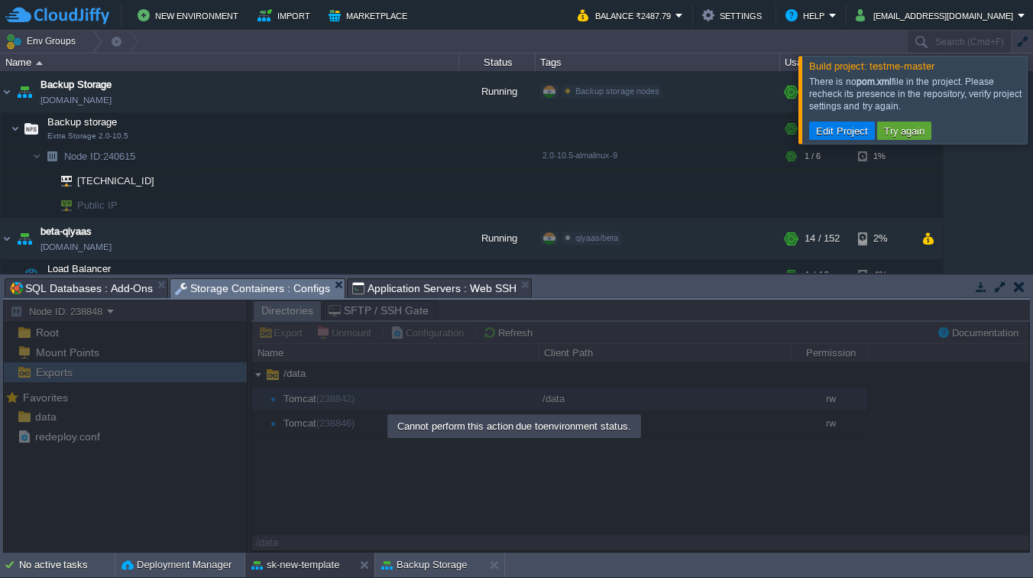
scroll to position [28, 0]
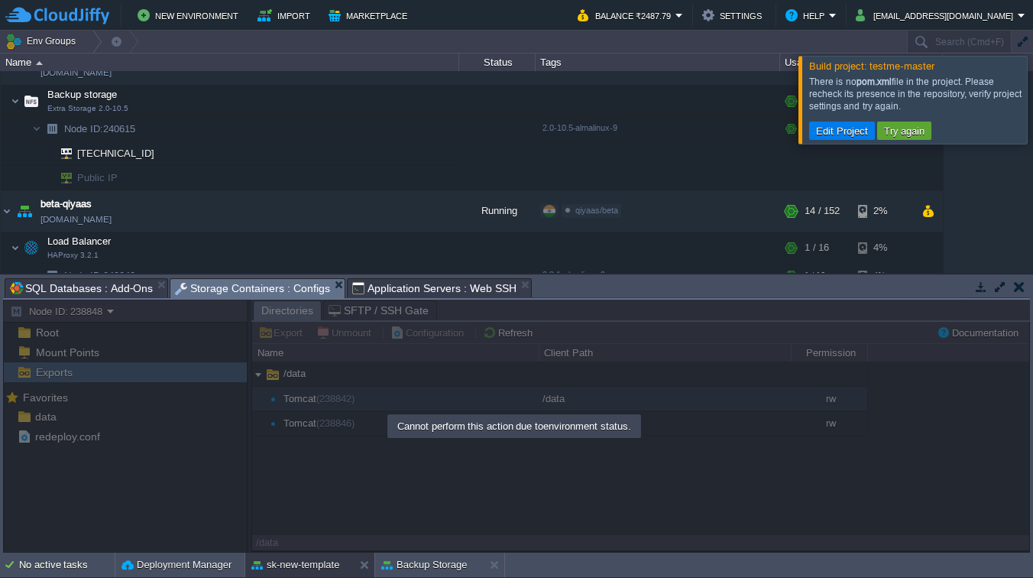
click at [1032, 86] on div at bounding box center [1051, 99] width 0 height 87
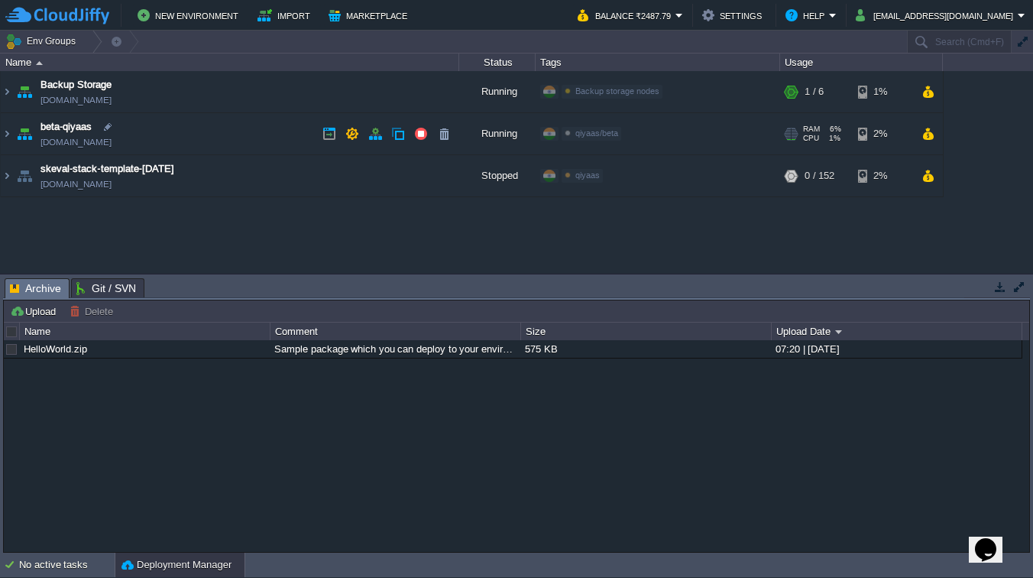
click at [597, 140] on div "qiyaas/beta" at bounding box center [592, 134] width 60 height 14
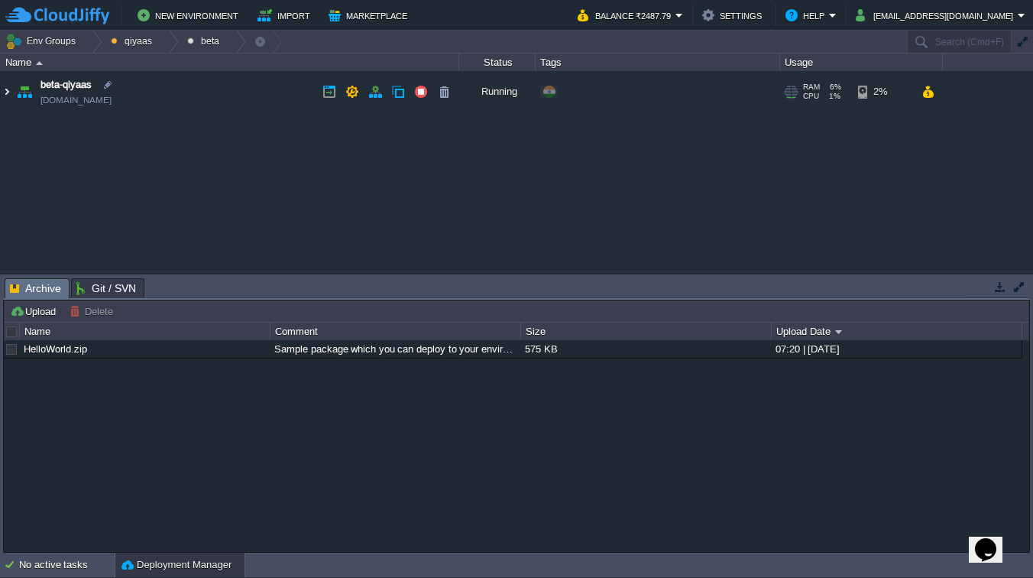
click at [6, 90] on img at bounding box center [7, 91] width 12 height 41
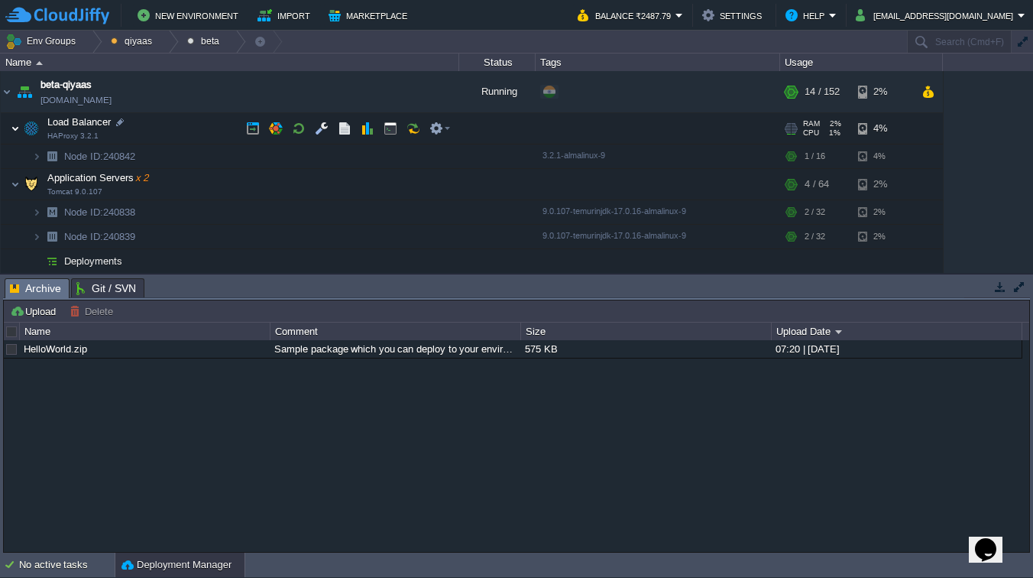
click at [17, 134] on img at bounding box center [15, 128] width 9 height 31
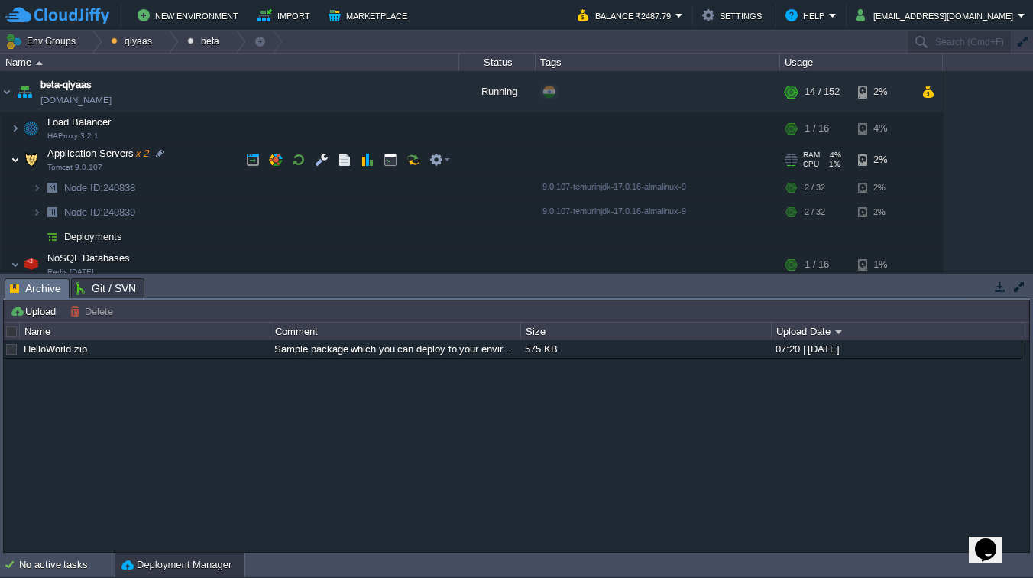
click at [13, 161] on img at bounding box center [15, 159] width 9 height 31
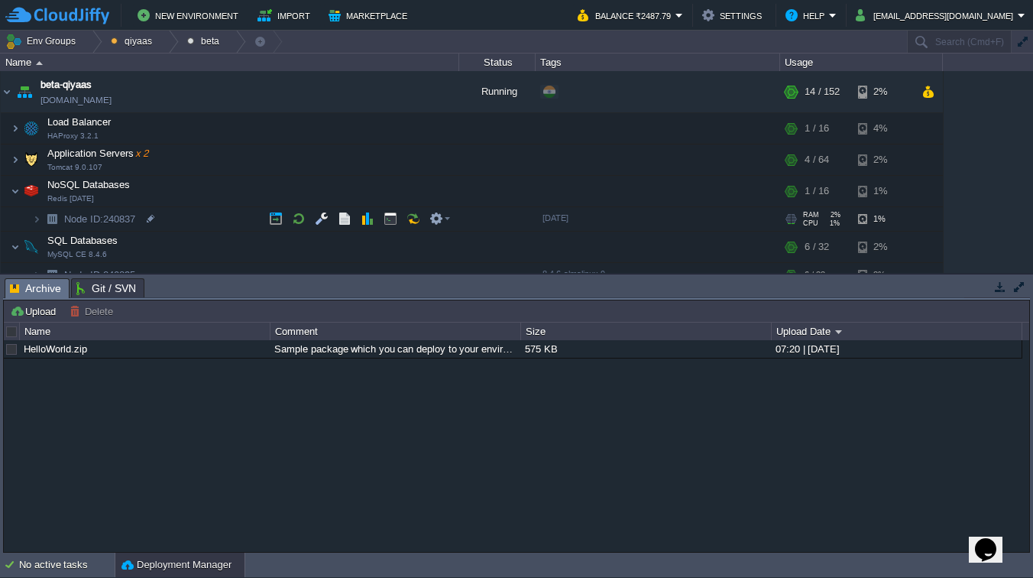
scroll to position [48, 0]
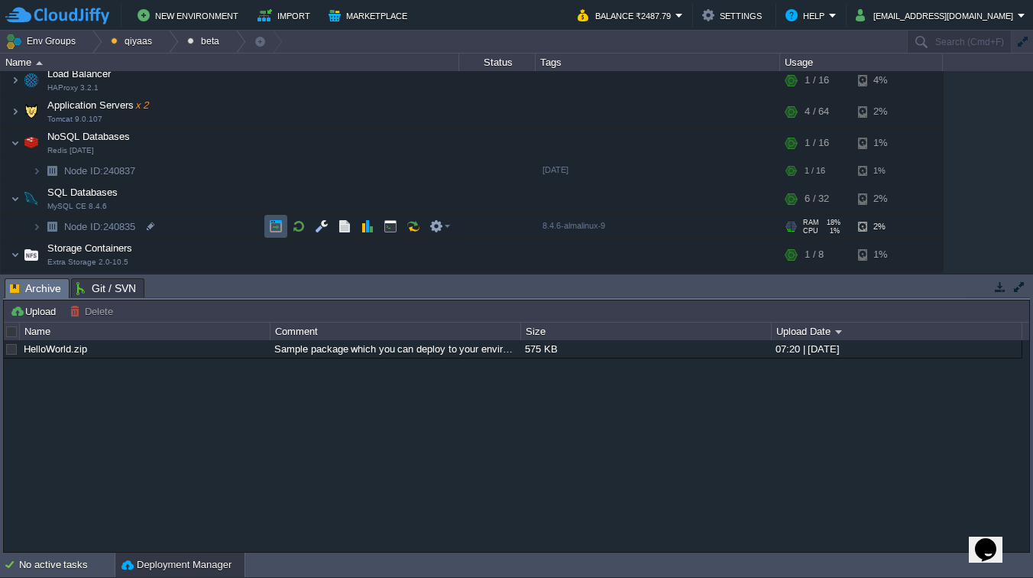
click at [273, 226] on button "button" at bounding box center [276, 226] width 14 height 14
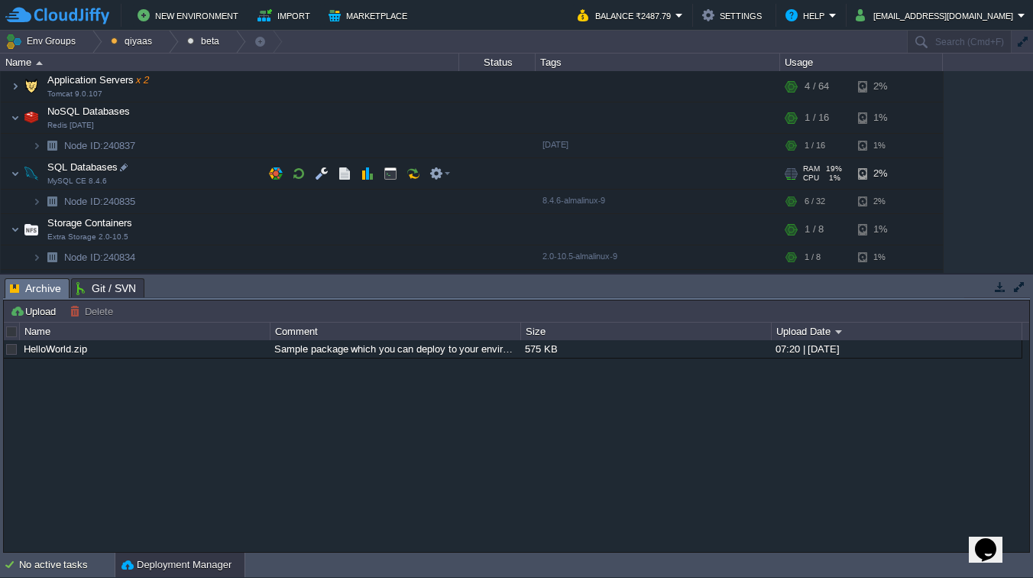
scroll to position [79, 0]
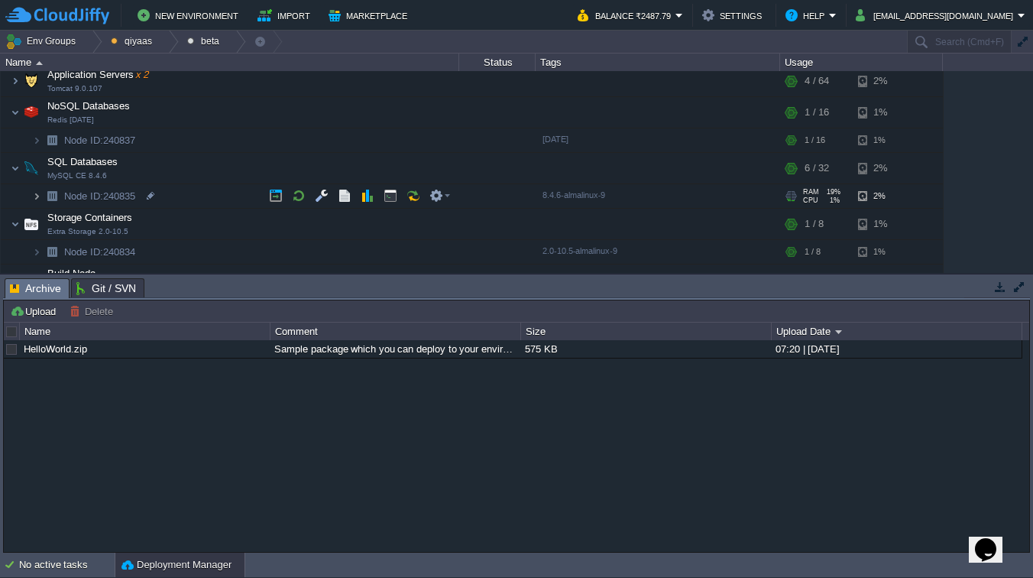
click at [34, 196] on img at bounding box center [36, 196] width 9 height 24
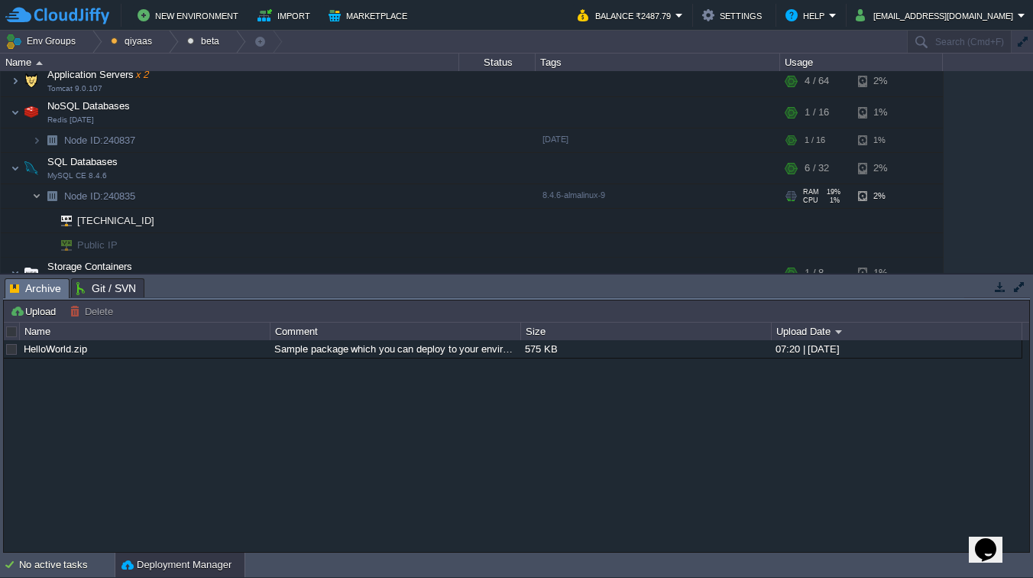
click at [34, 196] on img at bounding box center [36, 196] width 9 height 24
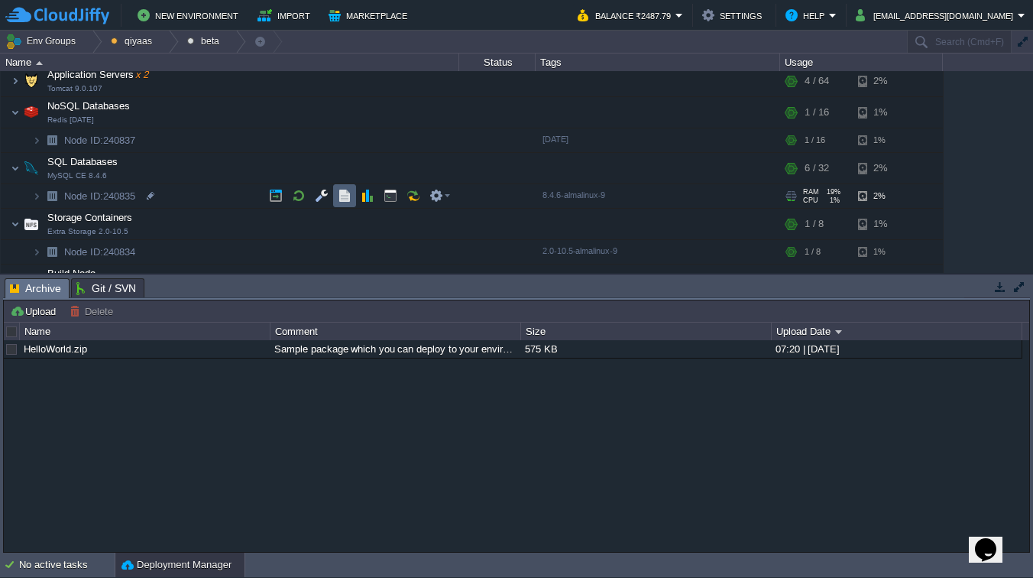
click at [339, 195] on button "button" at bounding box center [345, 196] width 14 height 14
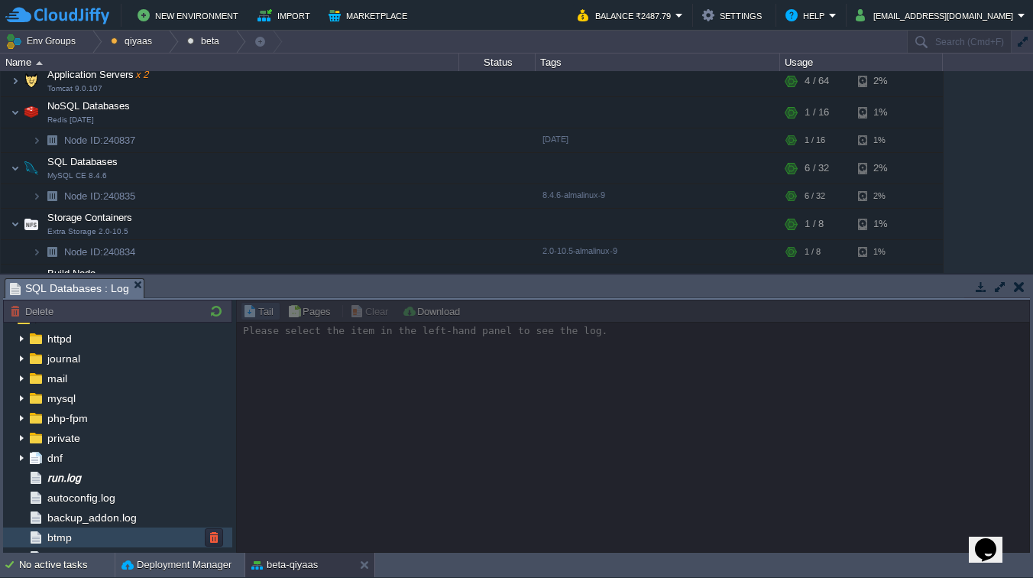
scroll to position [0, 0]
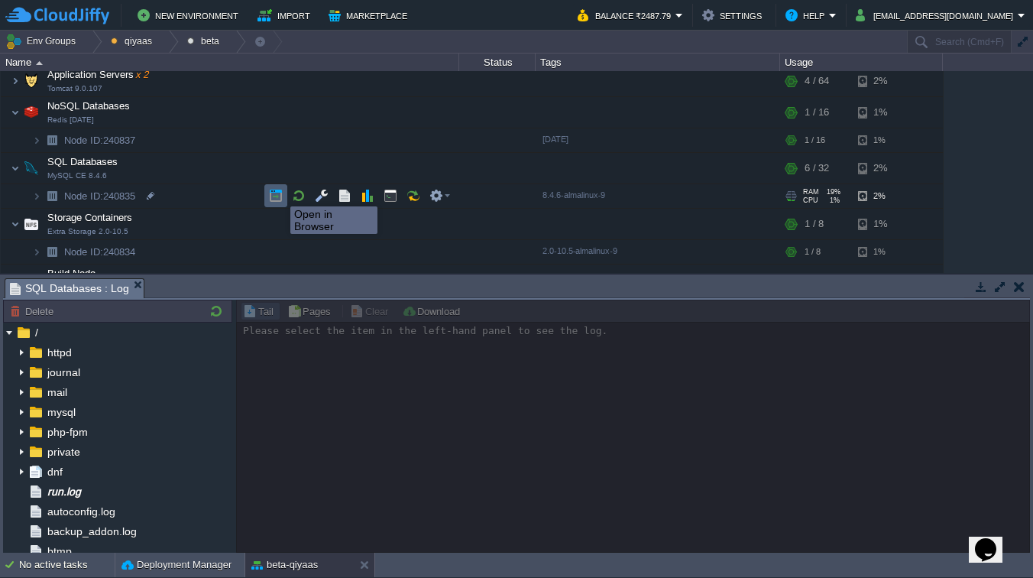
click at [279, 193] on button "button" at bounding box center [276, 196] width 14 height 14
click at [437, 195] on button "button" at bounding box center [436, 196] width 14 height 14
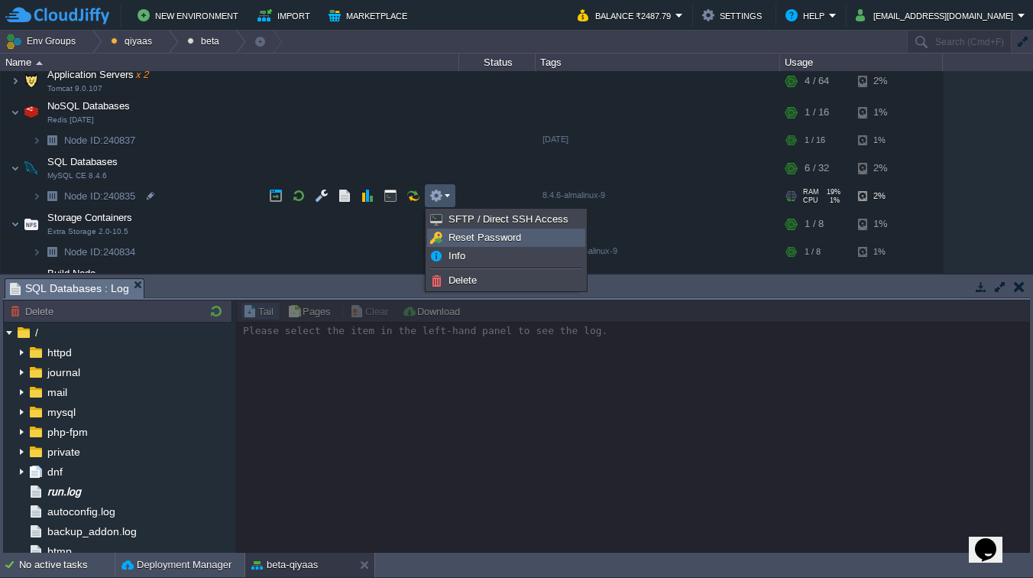
click at [471, 233] on span "Reset Password" at bounding box center [484, 237] width 73 height 11
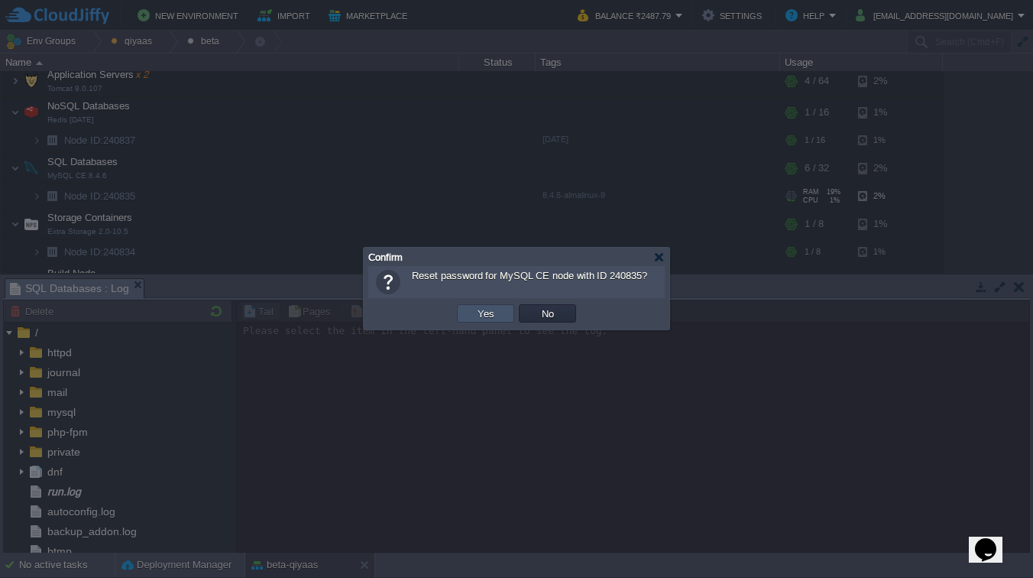
click at [482, 309] on button "Yes" at bounding box center [486, 313] width 26 height 14
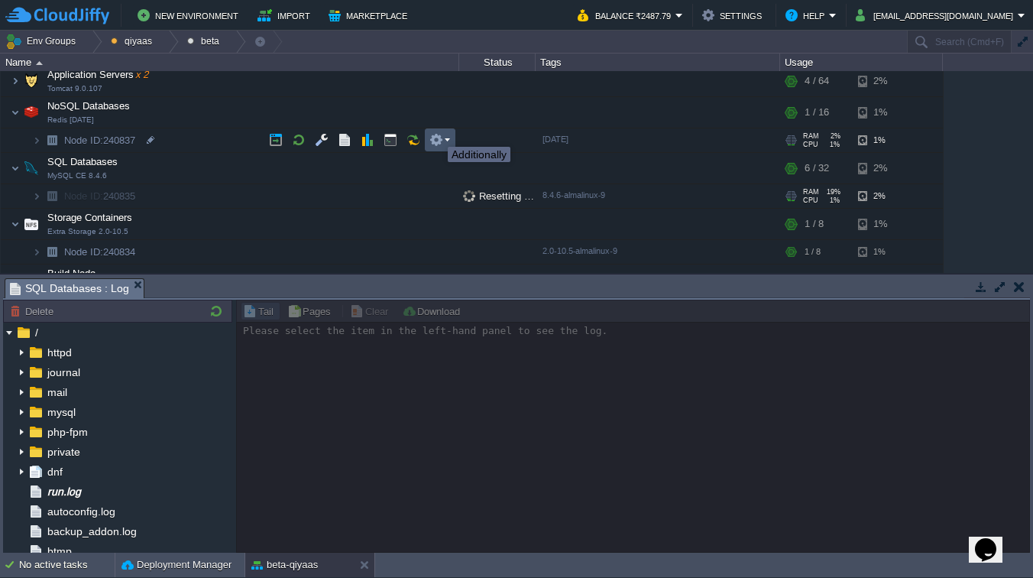
click at [441, 138] on button "button" at bounding box center [436, 140] width 14 height 14
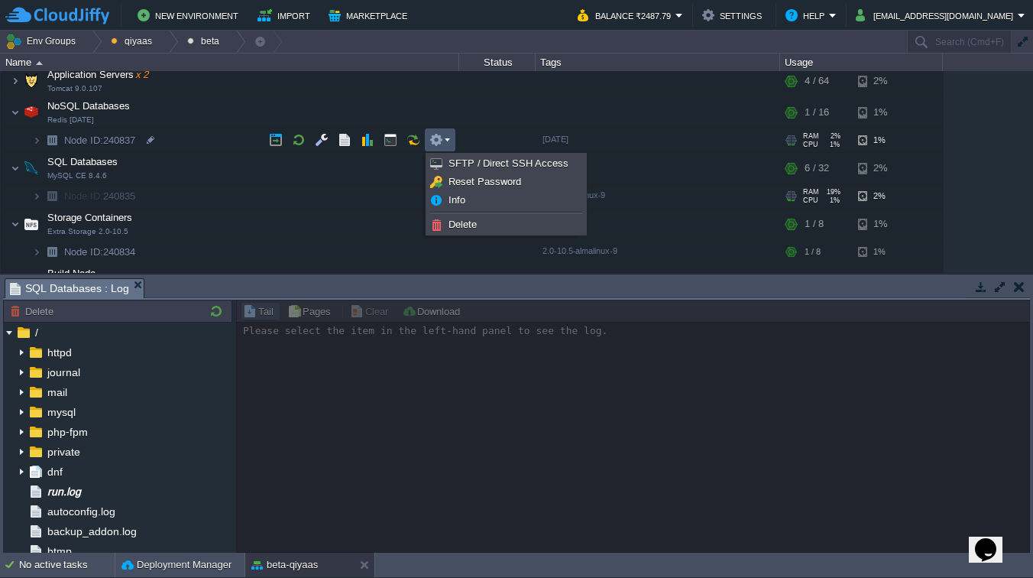
click at [371, 383] on div at bounding box center [633, 426] width 794 height 253
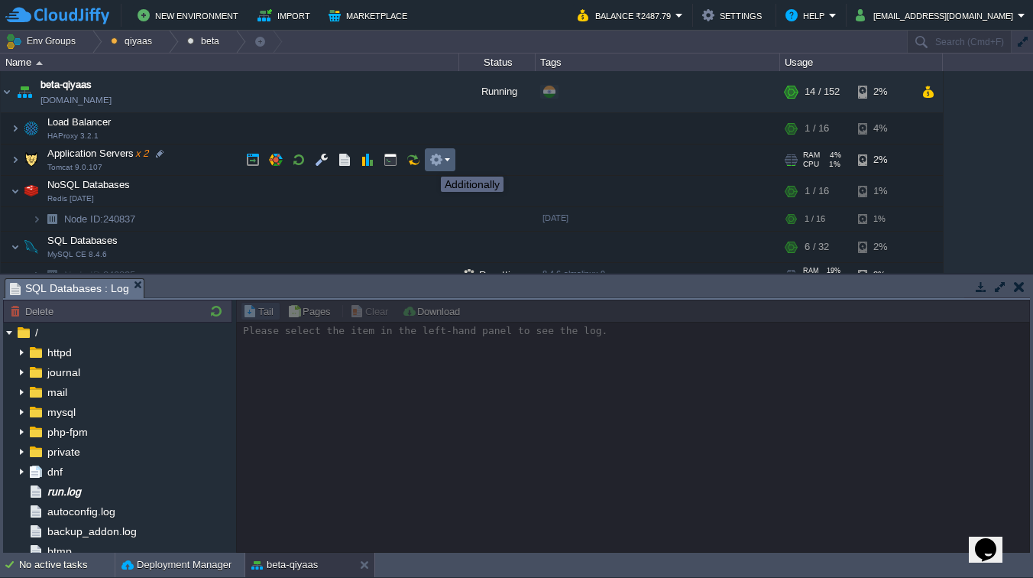
click at [440, 163] on button "button" at bounding box center [436, 160] width 14 height 14
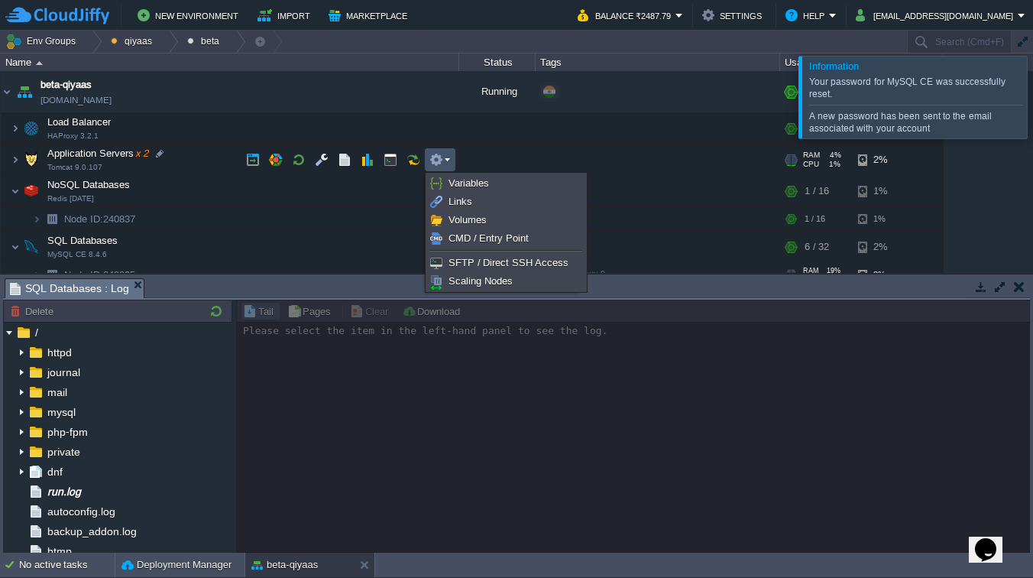
click at [647, 406] on div at bounding box center [633, 426] width 794 height 253
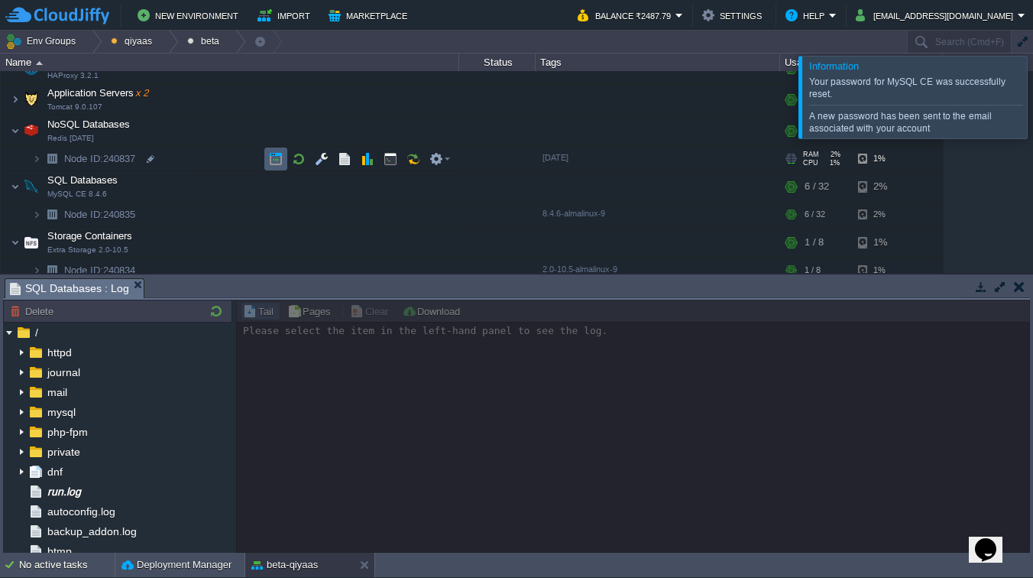
scroll to position [59, 0]
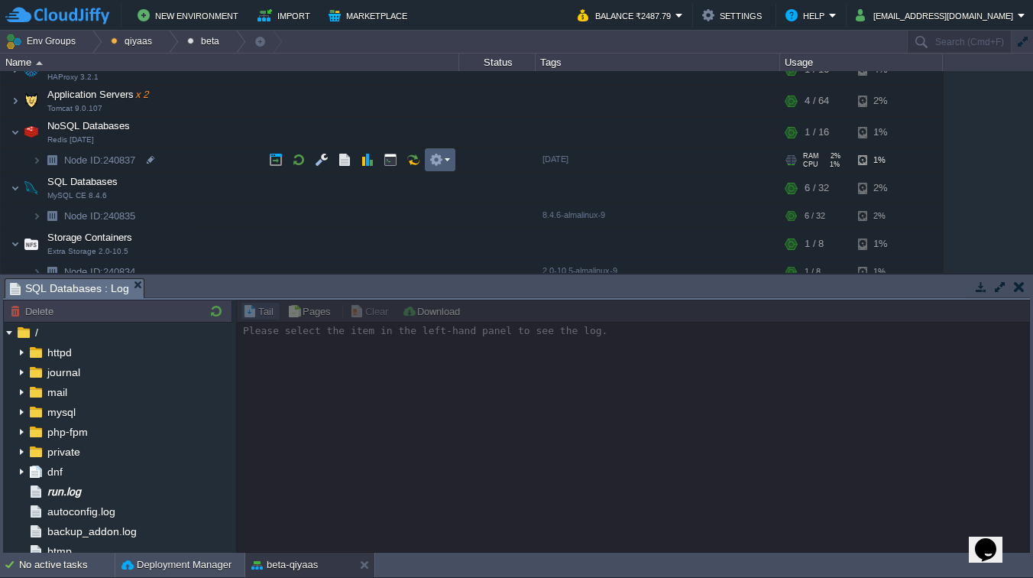
click at [436, 162] on button "button" at bounding box center [436, 160] width 14 height 14
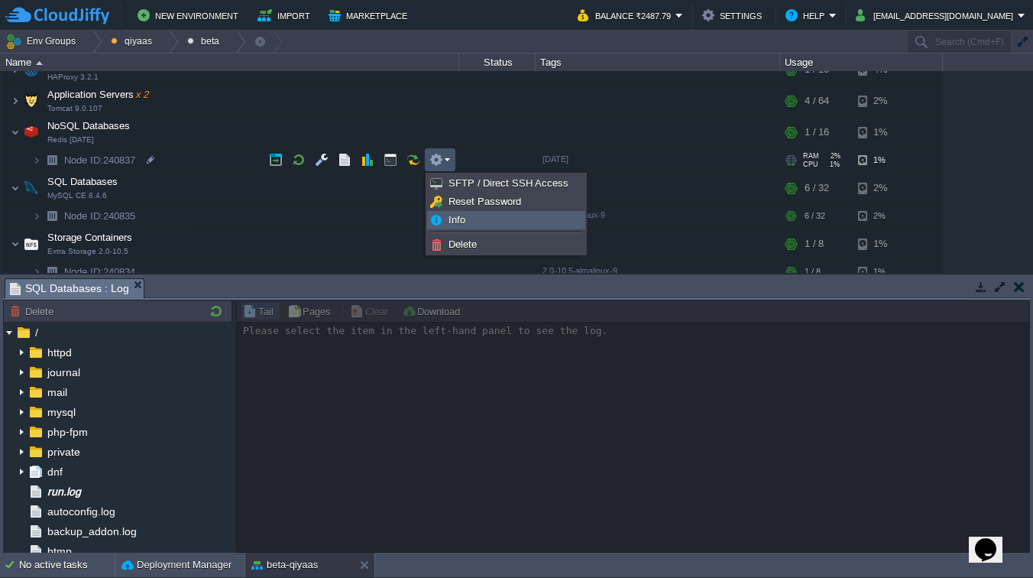
click at [452, 222] on span "Info" at bounding box center [456, 219] width 17 height 11
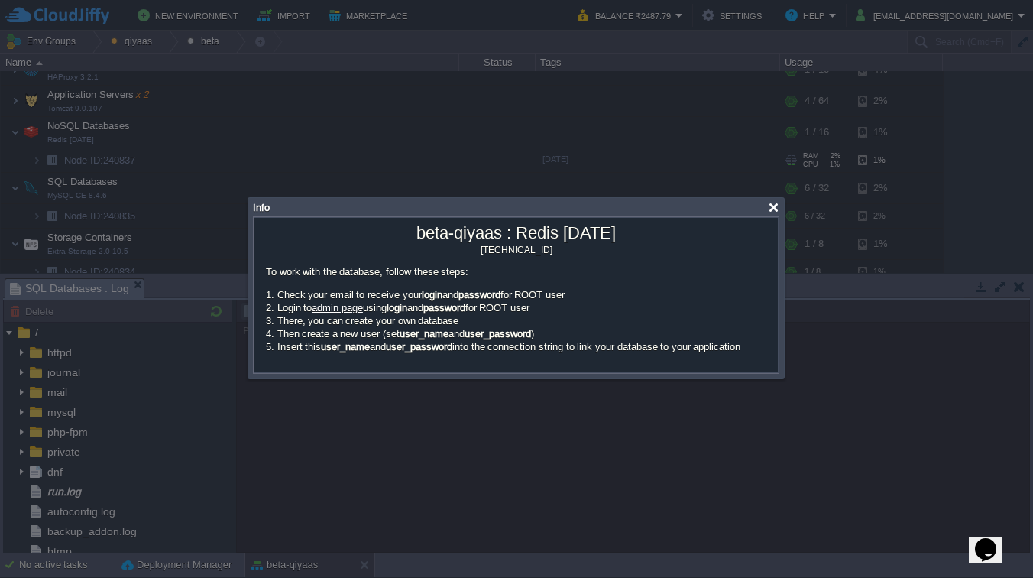
click at [775, 205] on div at bounding box center [773, 207] width 11 height 11
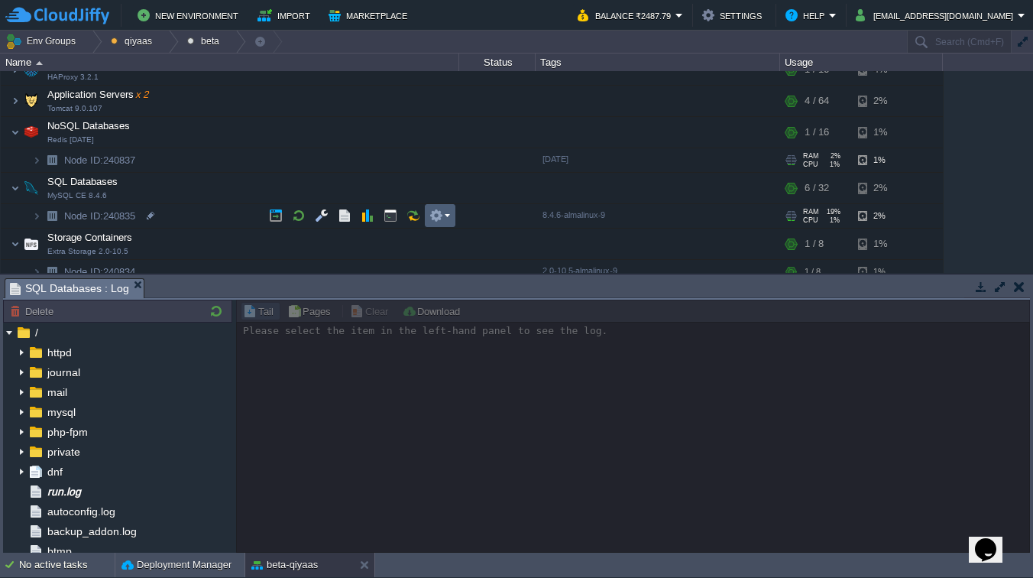
click at [445, 216] on em at bounding box center [439, 216] width 21 height 14
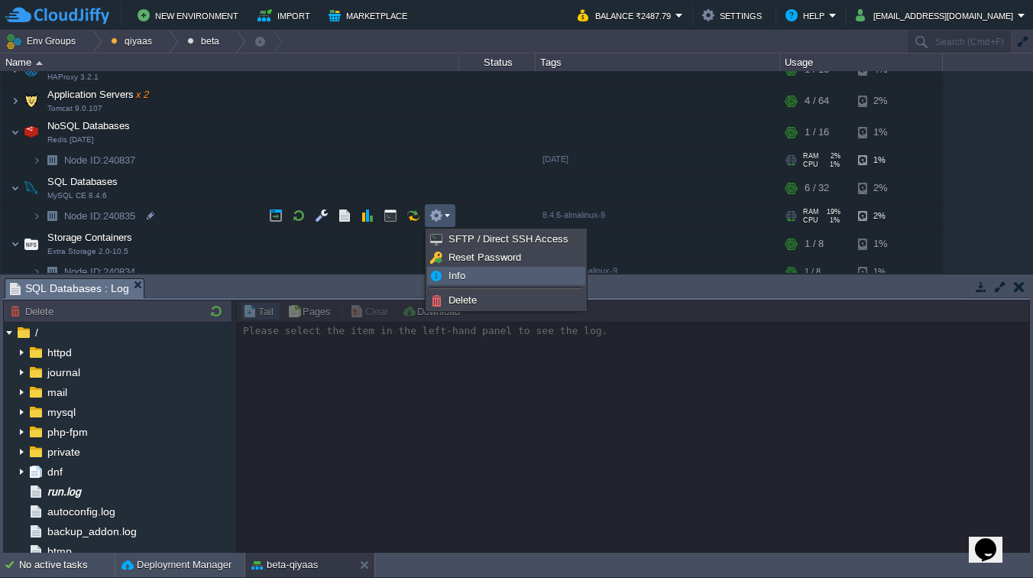
click at [455, 272] on span "Info" at bounding box center [456, 275] width 17 height 11
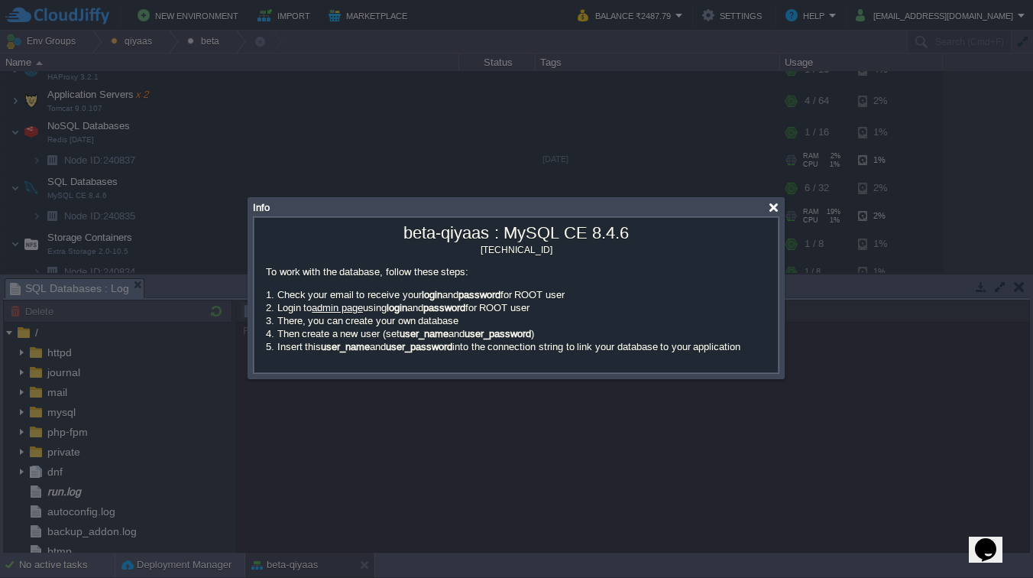
click at [774, 204] on div at bounding box center [773, 207] width 11 height 11
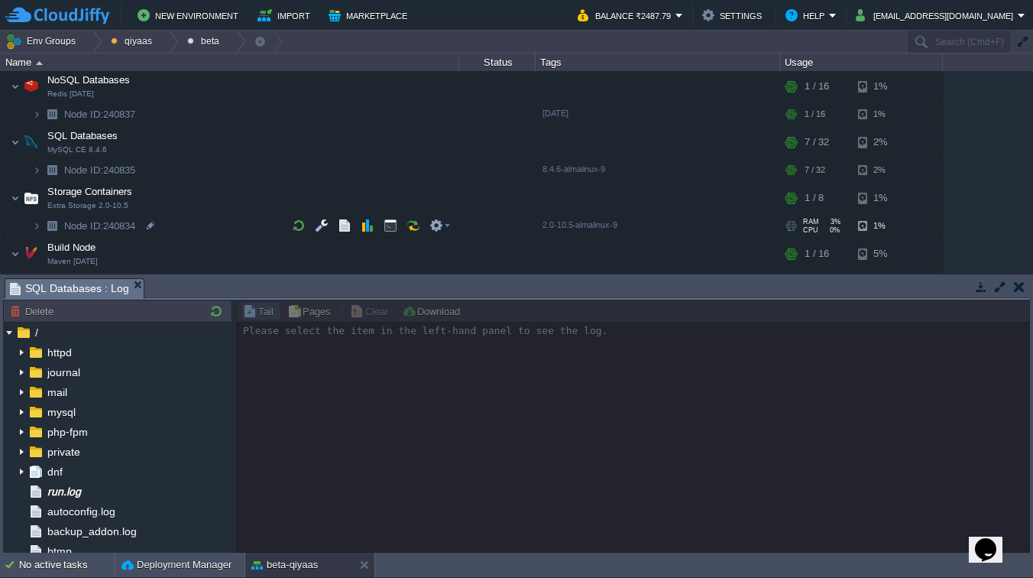
scroll to position [108, 0]
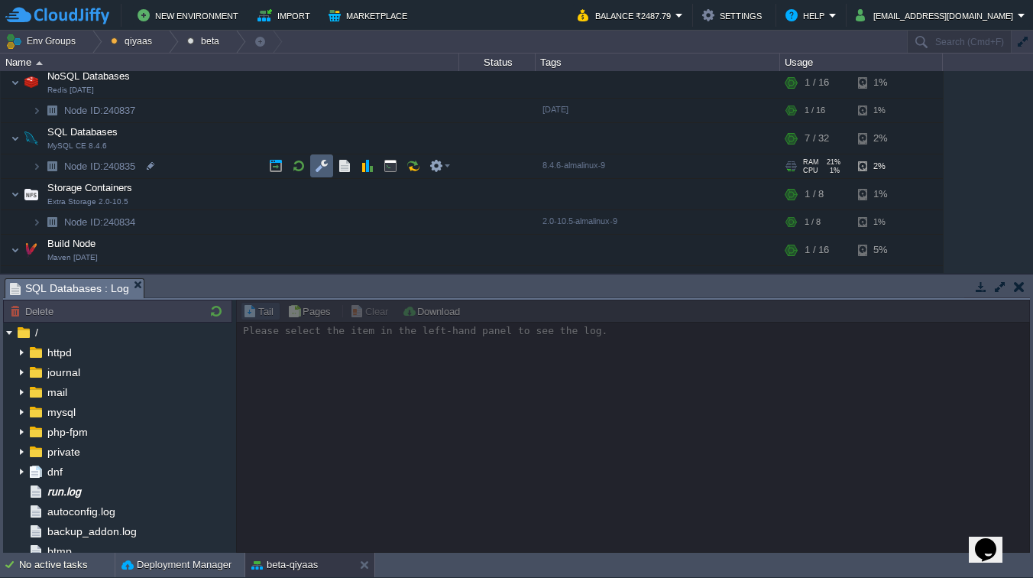
click at [325, 164] on button "button" at bounding box center [322, 166] width 14 height 14
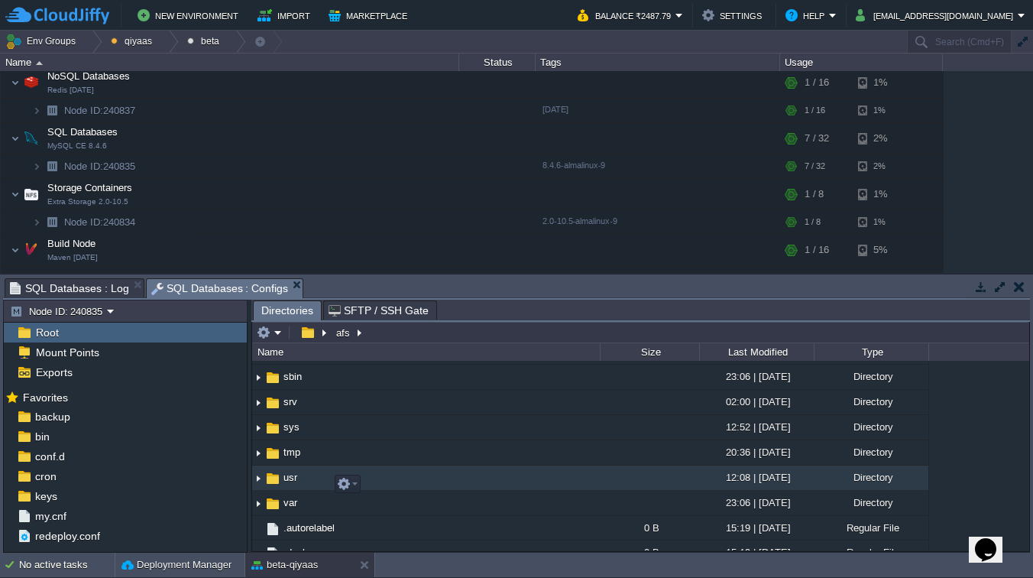
scroll to position [404, 0]
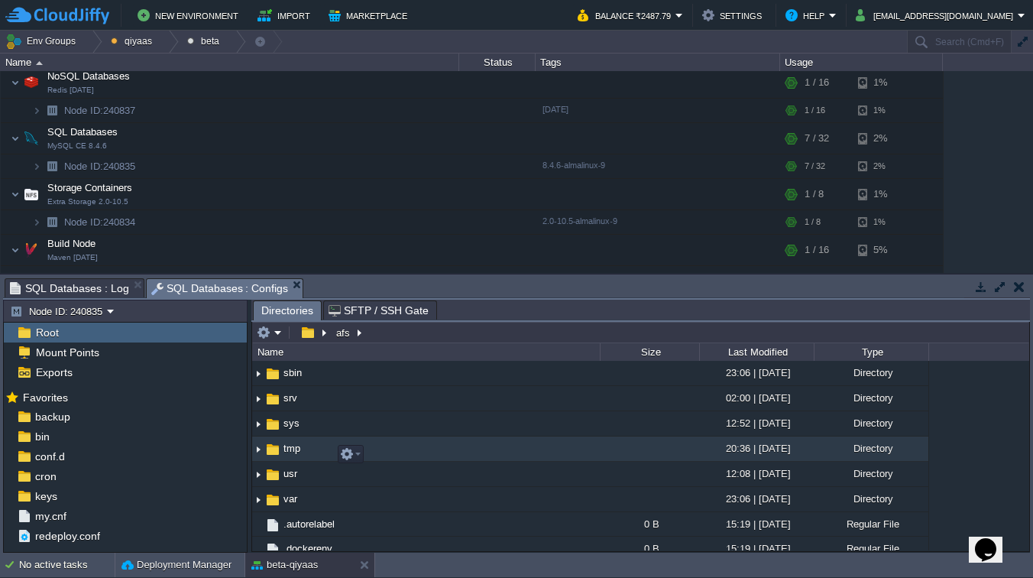
click at [298, 455] on span "tmp" at bounding box center [291, 448] width 21 height 13
click at [290, 455] on span "tmp" at bounding box center [291, 448] width 21 height 13
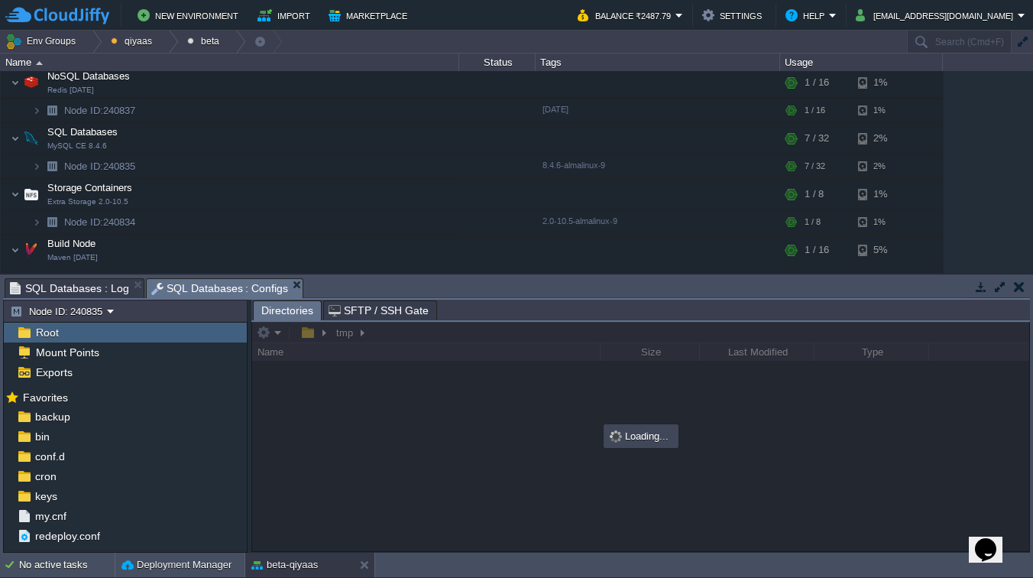
scroll to position [0, 0]
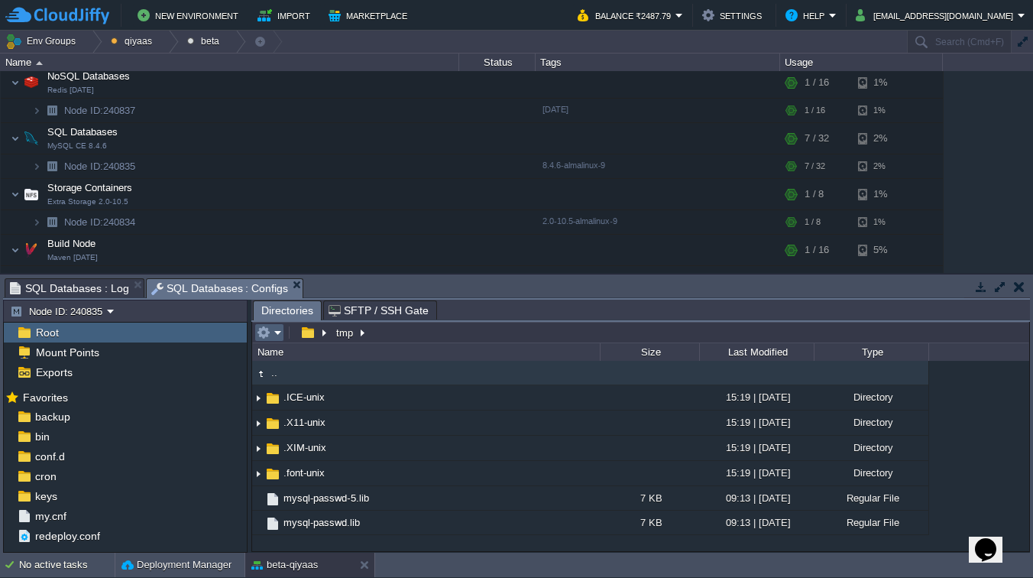
click at [274, 337] on em at bounding box center [269, 332] width 25 height 14
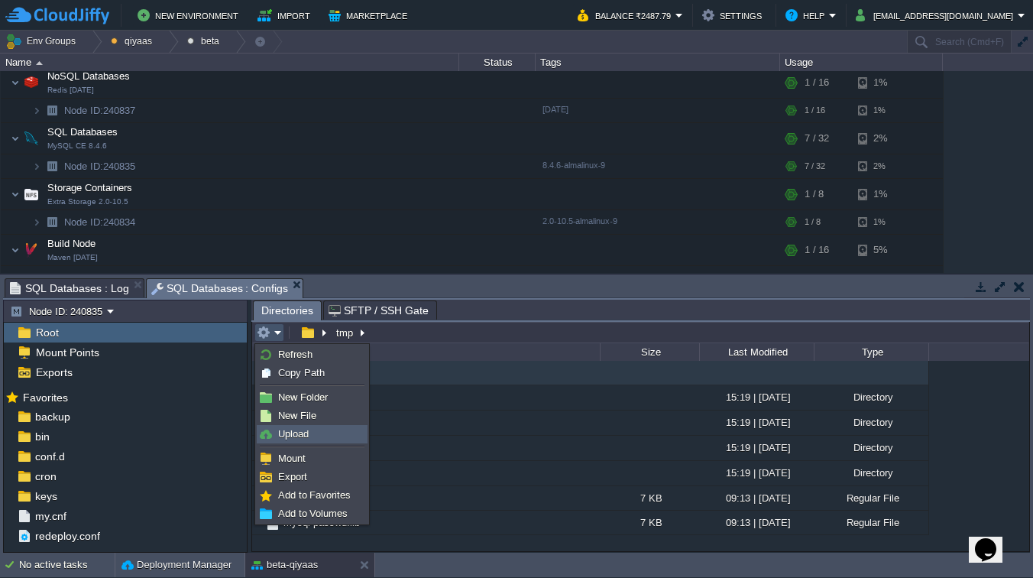
click at [280, 429] on span "Upload" at bounding box center [293, 433] width 31 height 11
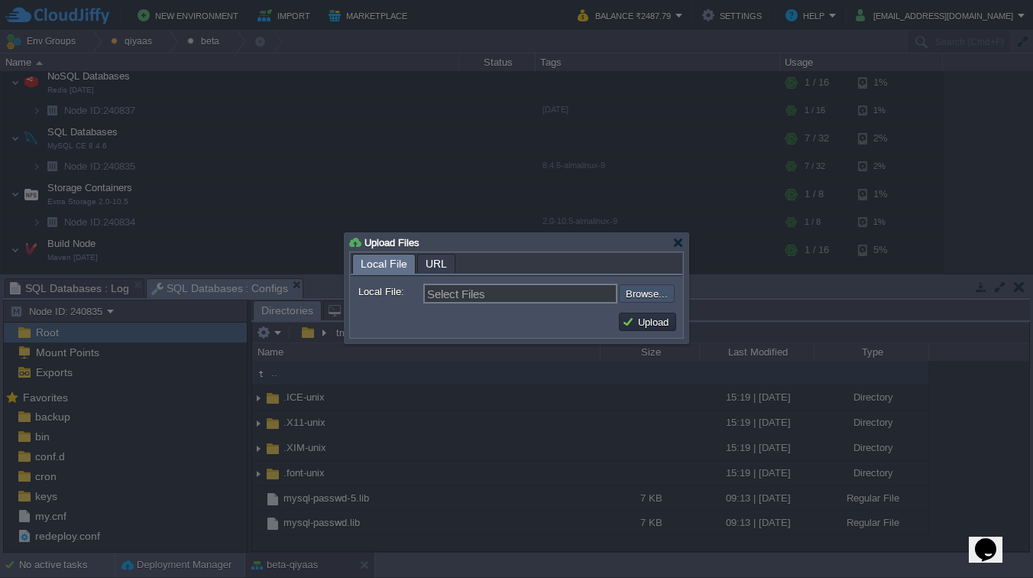
click at [623, 294] on input "file" at bounding box center [577, 293] width 193 height 18
type input "C:\fakepath\testme-data.sql"
type input "testme-data.sql"
click at [643, 320] on button "Upload" at bounding box center [647, 322] width 51 height 14
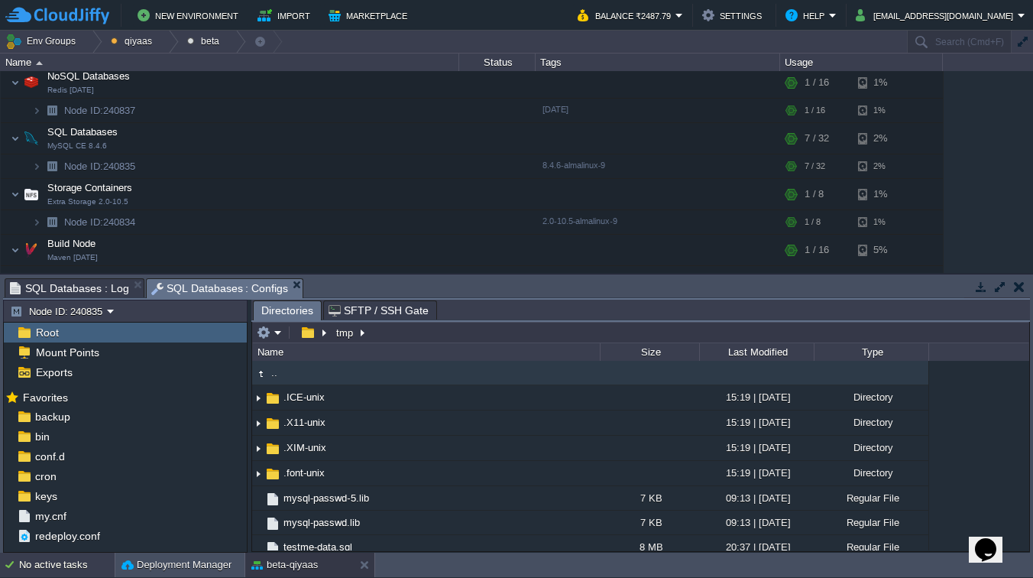
click at [60, 562] on div "No active tasks" at bounding box center [67, 564] width 96 height 24
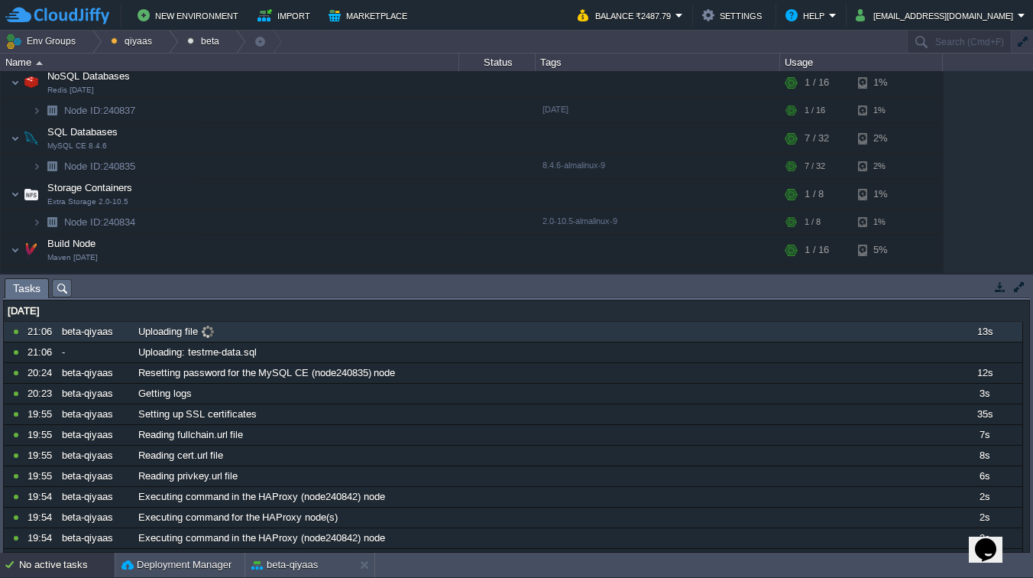
click at [143, 337] on span "Uploading file" at bounding box center [168, 332] width 60 height 14
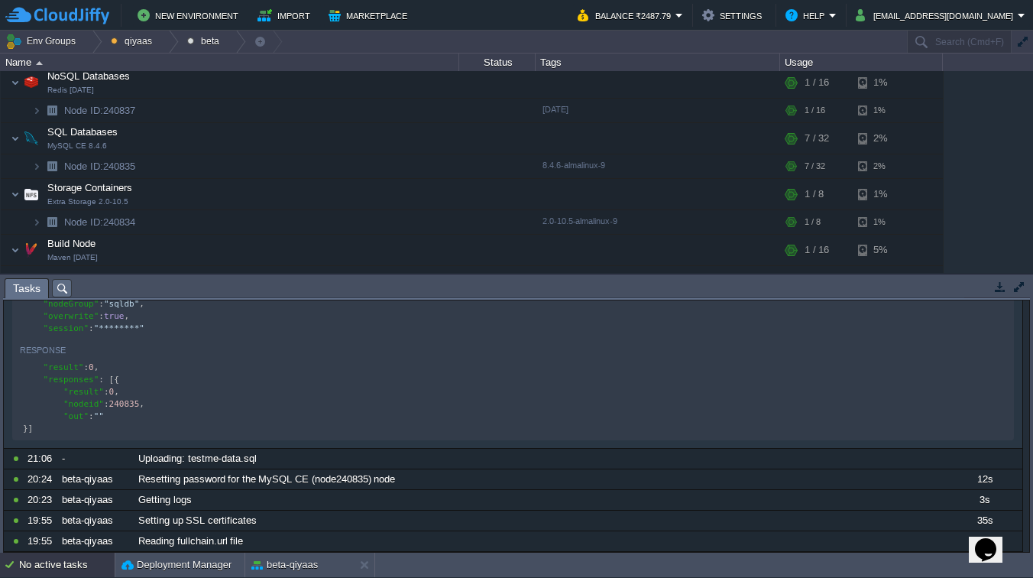
scroll to position [118, 0]
click at [265, 565] on button "beta-qiyaas" at bounding box center [284, 564] width 66 height 15
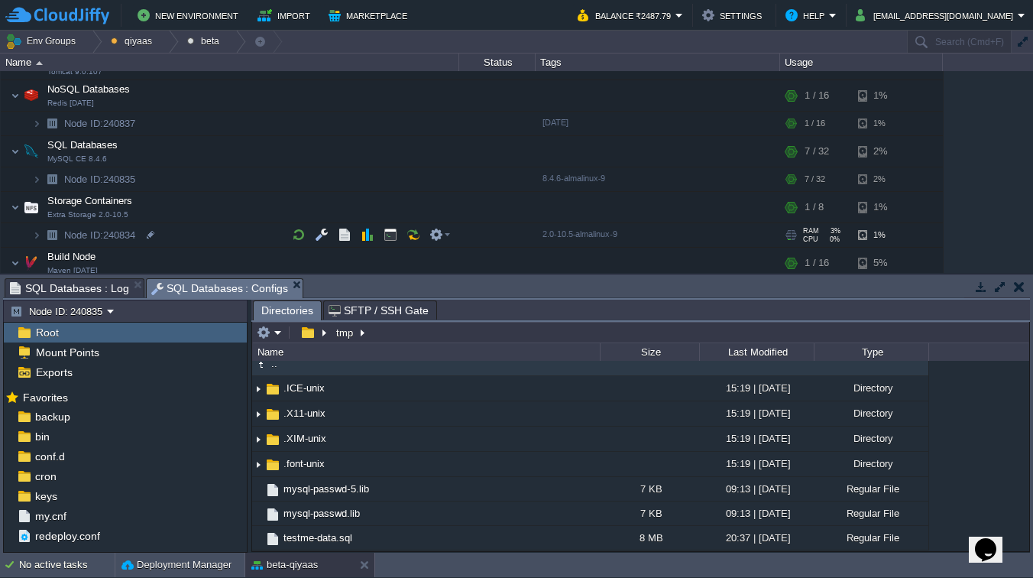
scroll to position [91, 0]
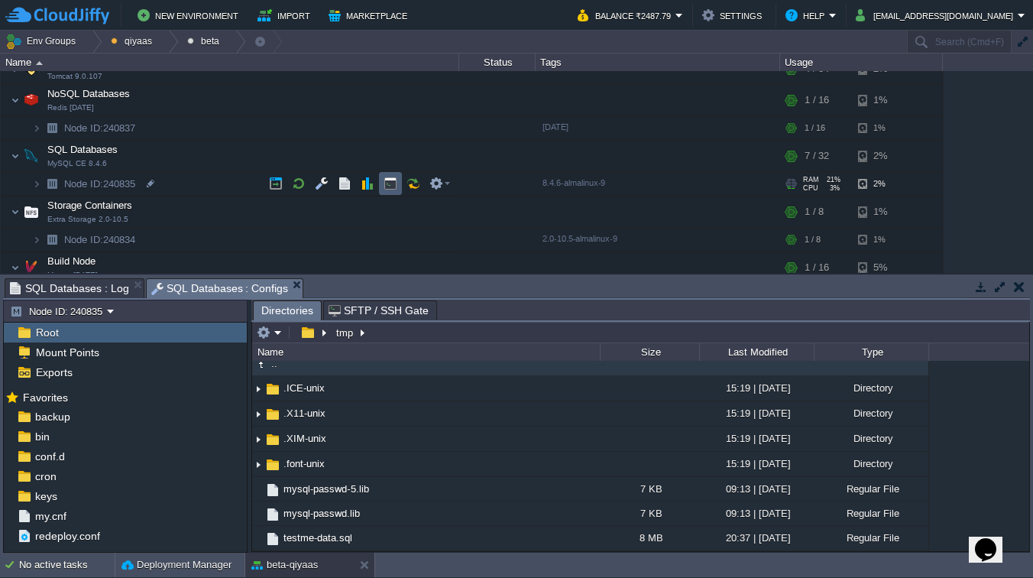
click at [389, 185] on button "button" at bounding box center [391, 183] width 14 height 14
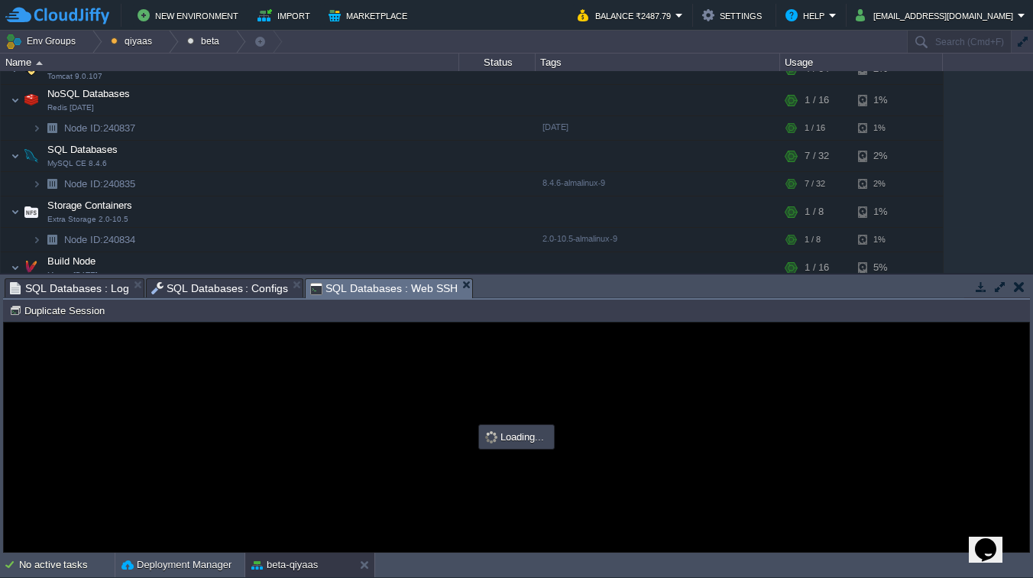
scroll to position [0, 0]
type input "#000000"
